Goal: Information Seeking & Learning: Learn about a topic

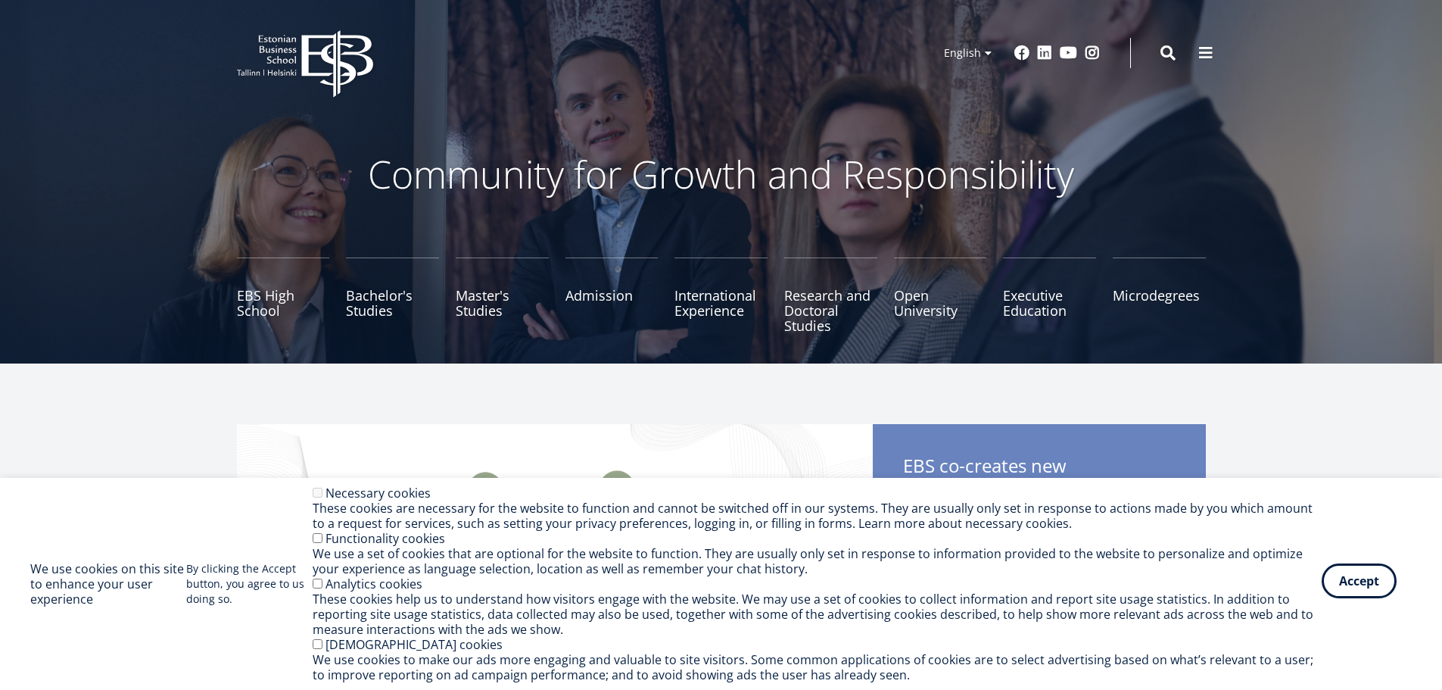
drag, startPoint x: 1356, startPoint y: 585, endPoint x: 1431, endPoint y: 491, distance: 120.1
click at [1356, 583] on button "Accept" at bounding box center [1359, 580] width 75 height 35
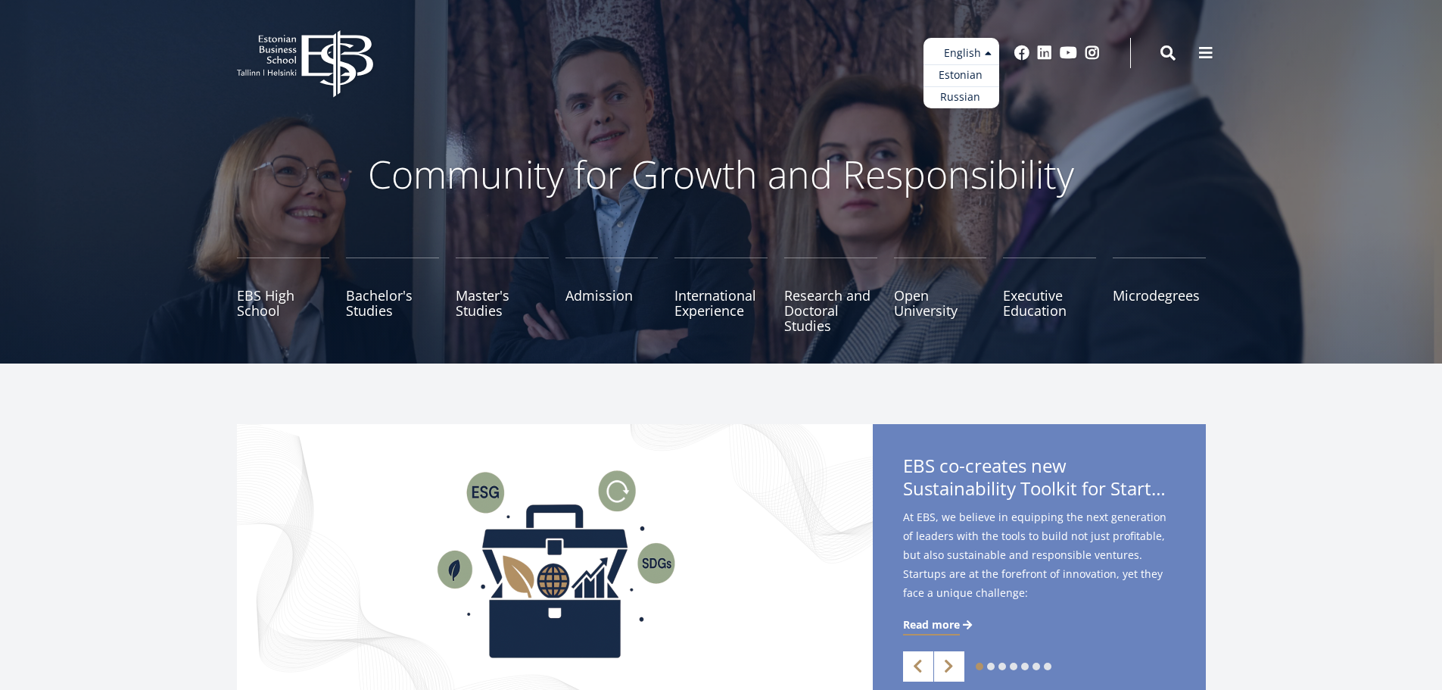
click at [973, 53] on ul "Estonian English Russian" at bounding box center [962, 73] width 76 height 70
click at [960, 74] on link "Estonian" at bounding box center [962, 75] width 76 height 22
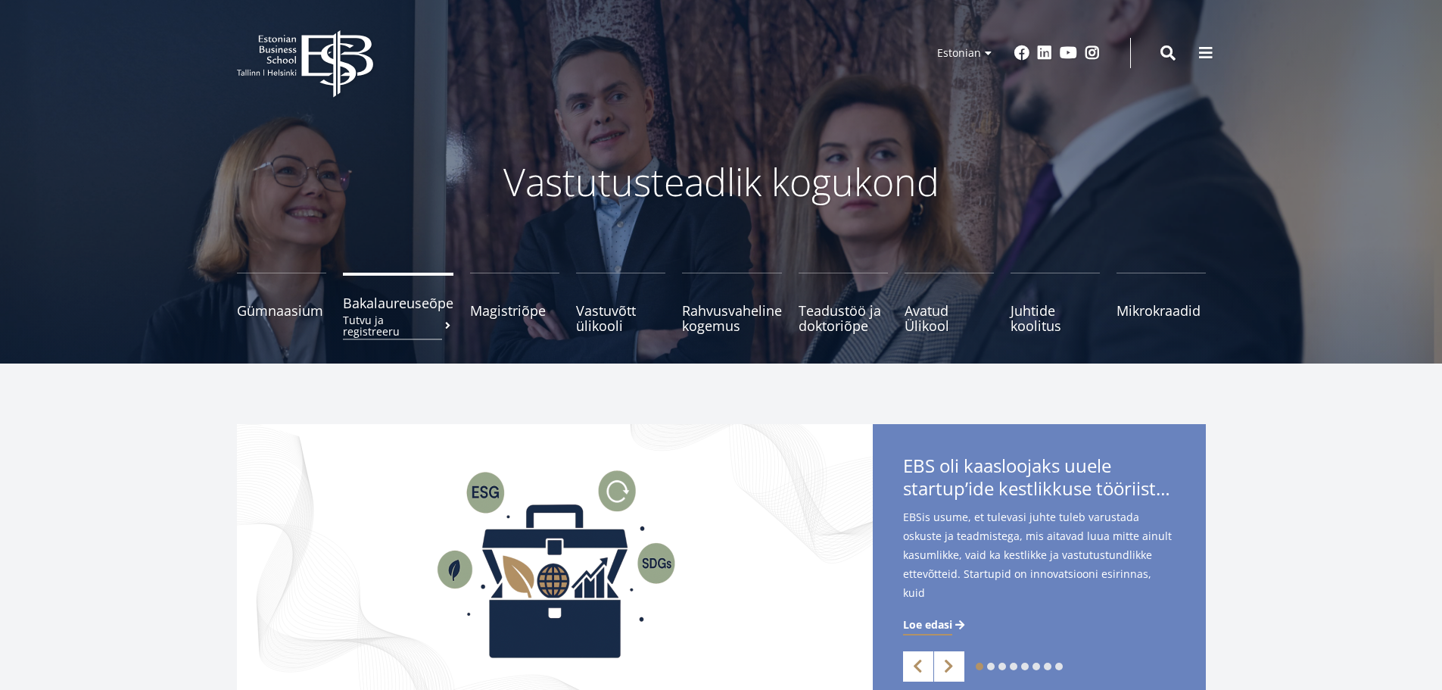
click at [371, 310] on span "Bakalaureuseõpe Tutvu ja registreeru" at bounding box center [398, 302] width 111 height 15
